Goal: Transaction & Acquisition: Download file/media

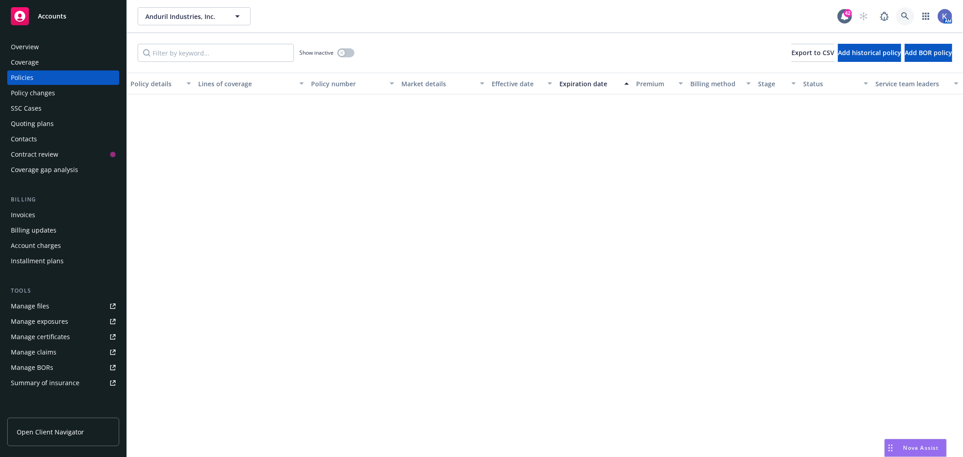
click at [905, 12] on icon at bounding box center [905, 16] width 8 height 8
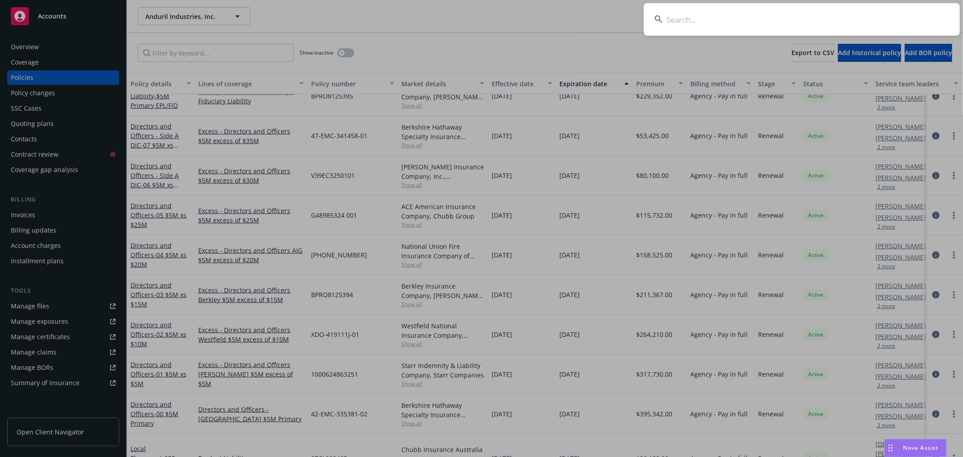
click at [849, 21] on input at bounding box center [802, 19] width 316 height 32
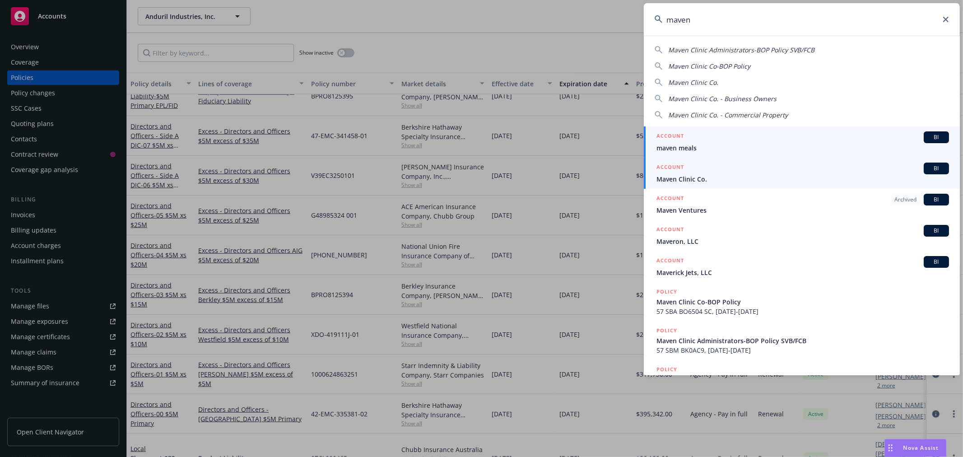
type input "maven"
click at [679, 176] on span "Maven Clinic Co." at bounding box center [802, 178] width 292 height 9
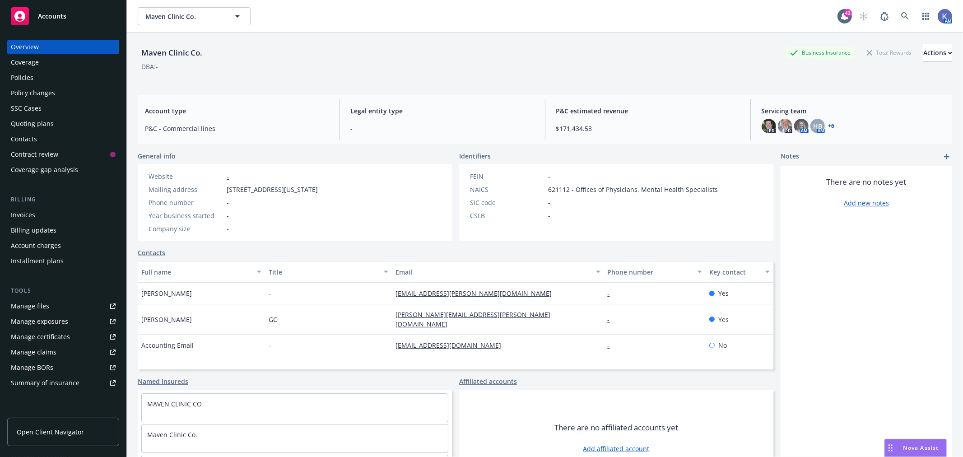
click at [52, 80] on div "Policies" at bounding box center [63, 77] width 105 height 14
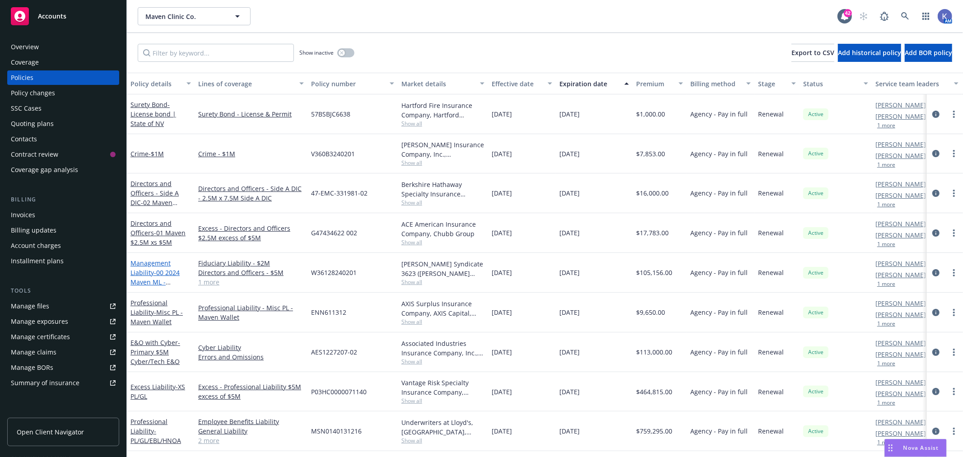
click at [155, 276] on span "- 00 2024 Maven ML - [GEOGRAPHIC_DATA]" at bounding box center [158, 286] width 57 height 37
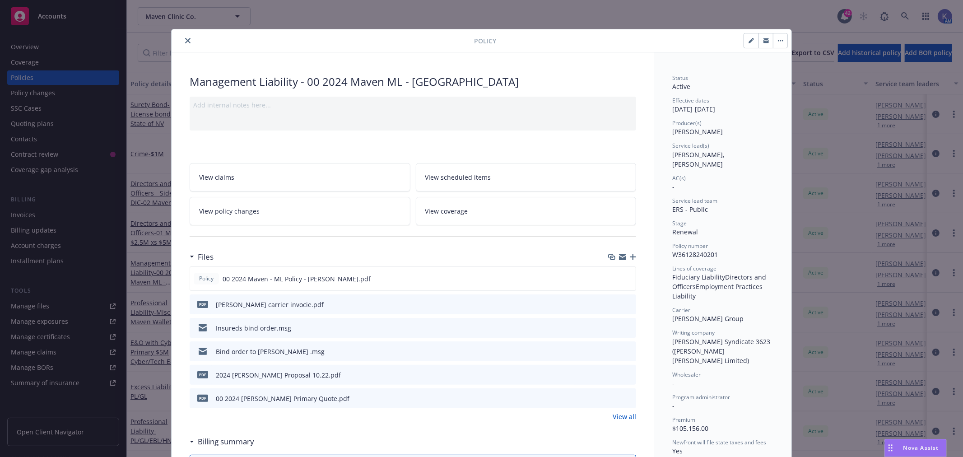
click at [186, 38] on button "close" at bounding box center [187, 40] width 11 height 11
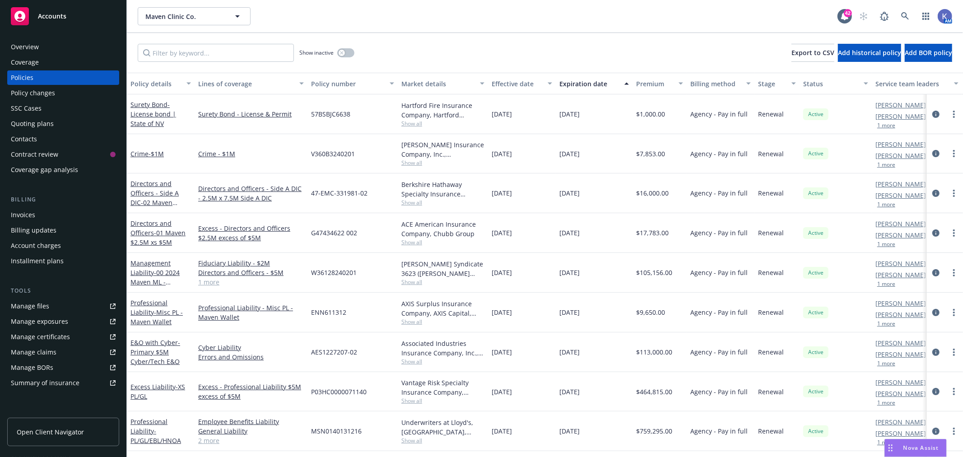
click at [211, 282] on link "1 more" at bounding box center [251, 281] width 106 height 9
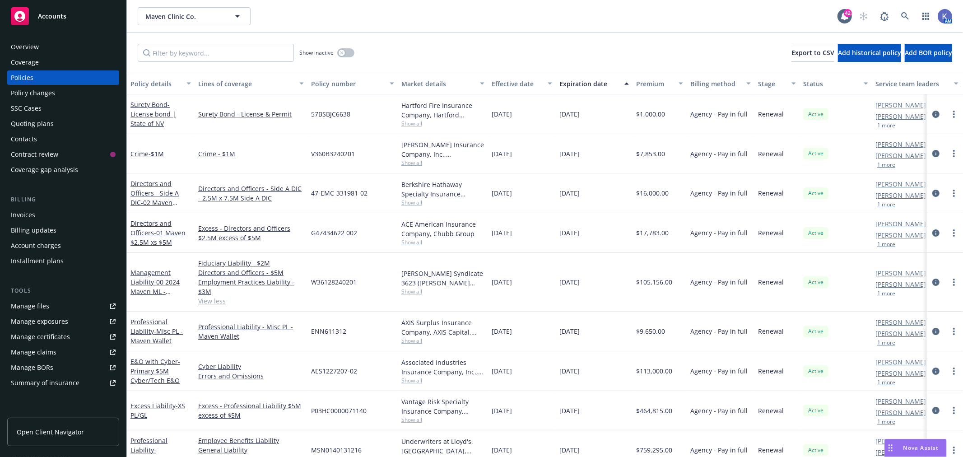
click at [880, 245] on button "1 more" at bounding box center [886, 243] width 18 height 5
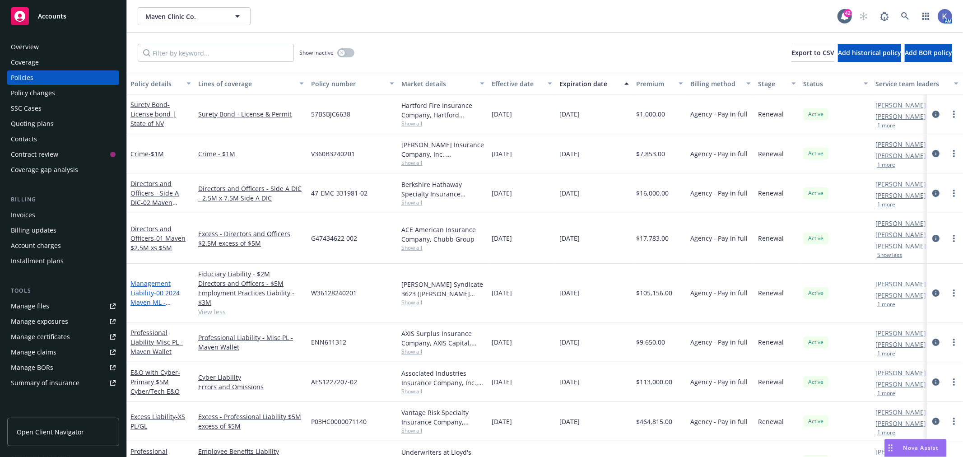
click at [150, 281] on link "Management Liability - 00 2024 Maven ML - [GEOGRAPHIC_DATA]" at bounding box center [158, 302] width 57 height 46
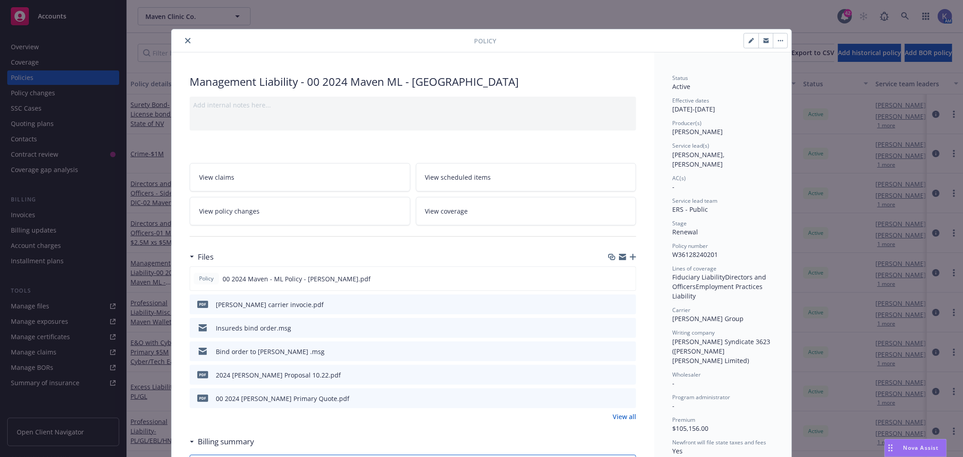
scroll to position [27, 0]
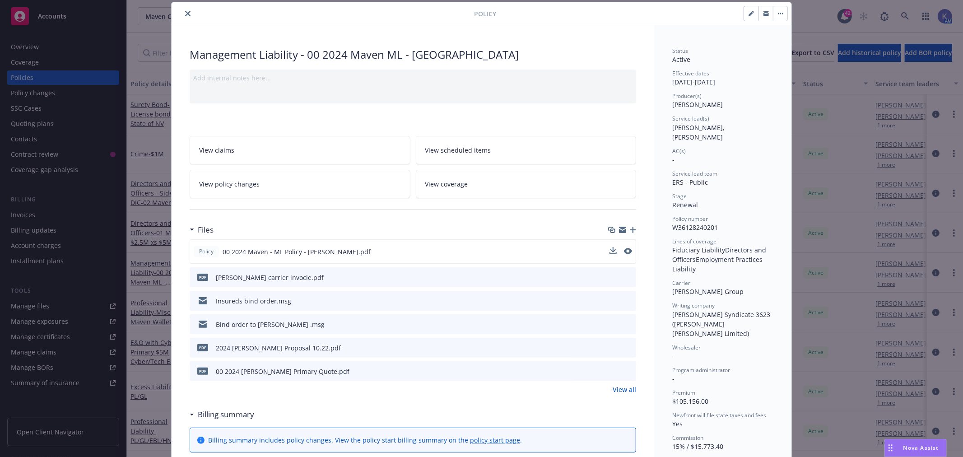
click at [612, 251] on div at bounding box center [620, 251] width 23 height 9
click at [610, 250] on icon "download file" at bounding box center [612, 249] width 6 height 5
click at [185, 14] on icon "close" at bounding box center [187, 13] width 5 height 5
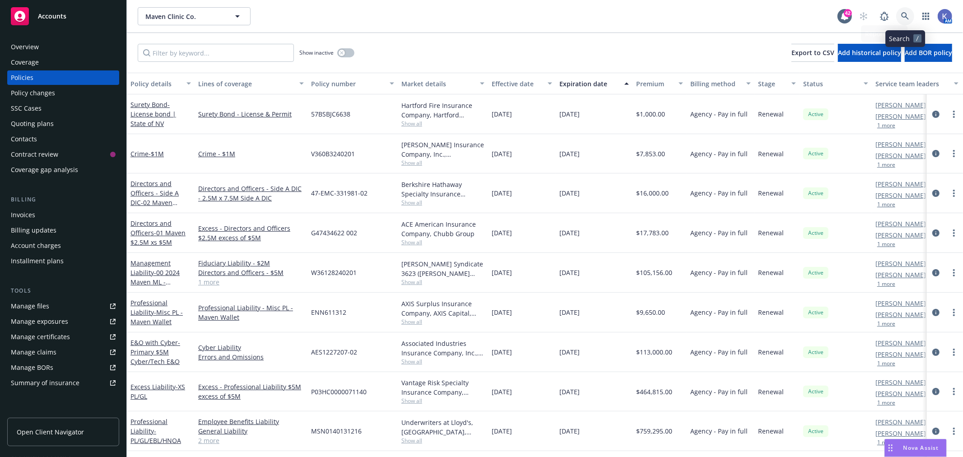
click at [906, 19] on icon at bounding box center [905, 16] width 8 height 8
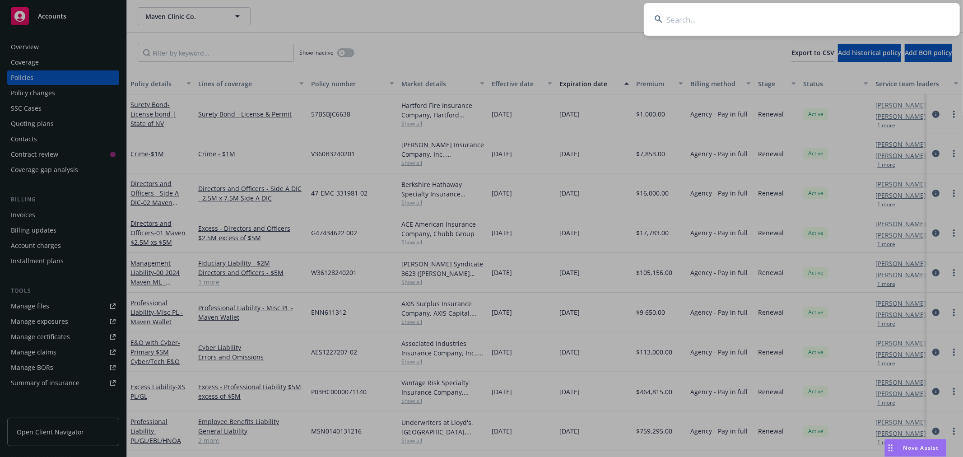
click at [867, 17] on input at bounding box center [802, 19] width 316 height 32
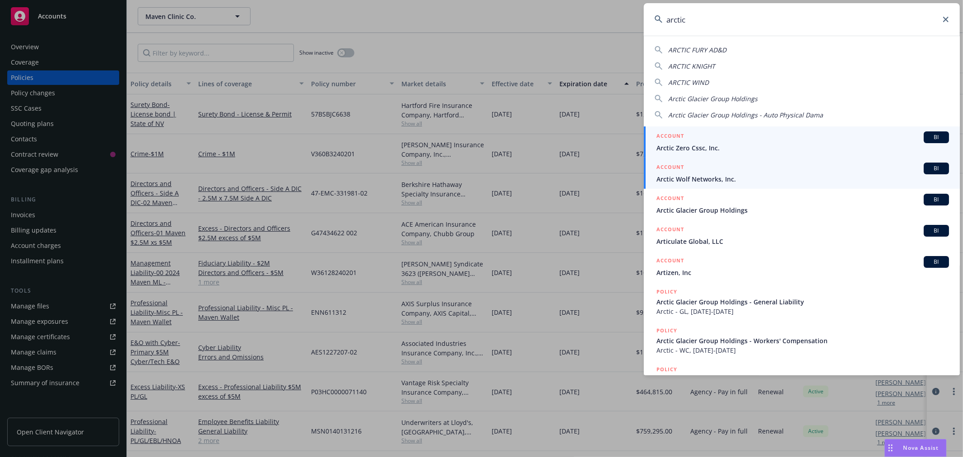
type input "arctic"
click at [684, 176] on span "Arctic Wolf Networks, Inc." at bounding box center [802, 178] width 292 height 9
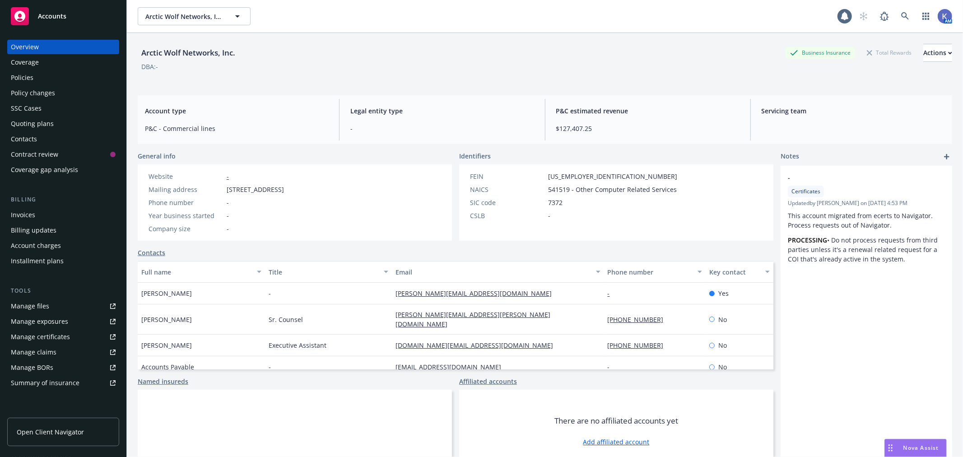
click at [35, 77] on div "Policies" at bounding box center [63, 77] width 105 height 14
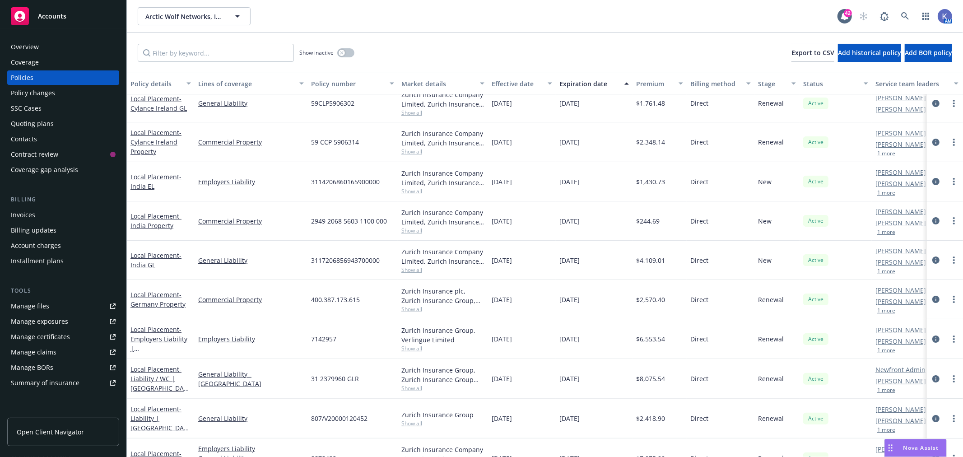
scroll to position [11, 0]
drag, startPoint x: 473, startPoint y: 37, endPoint x: 467, endPoint y: 35, distance: 6.1
click at [473, 37] on div "Show inactive Export to CSV Add historical policy Add BOR policy" at bounding box center [545, 53] width 836 height 40
